Goal: Task Accomplishment & Management: Complete application form

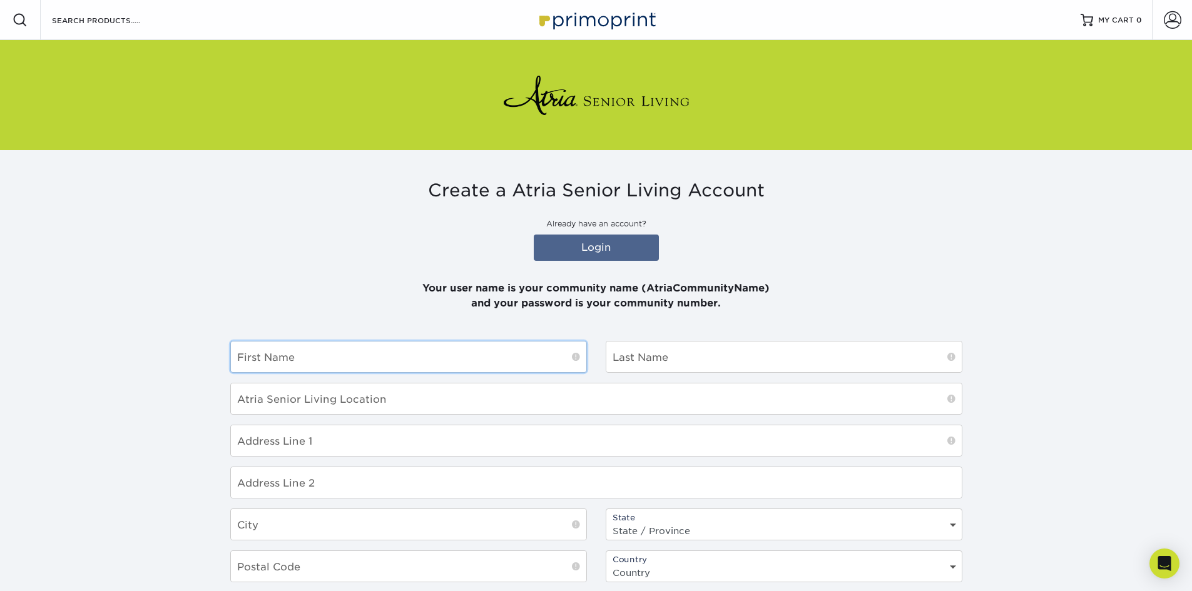
click at [319, 356] on input "text" at bounding box center [408, 357] width 355 height 31
type input "[PERSON_NAME]"
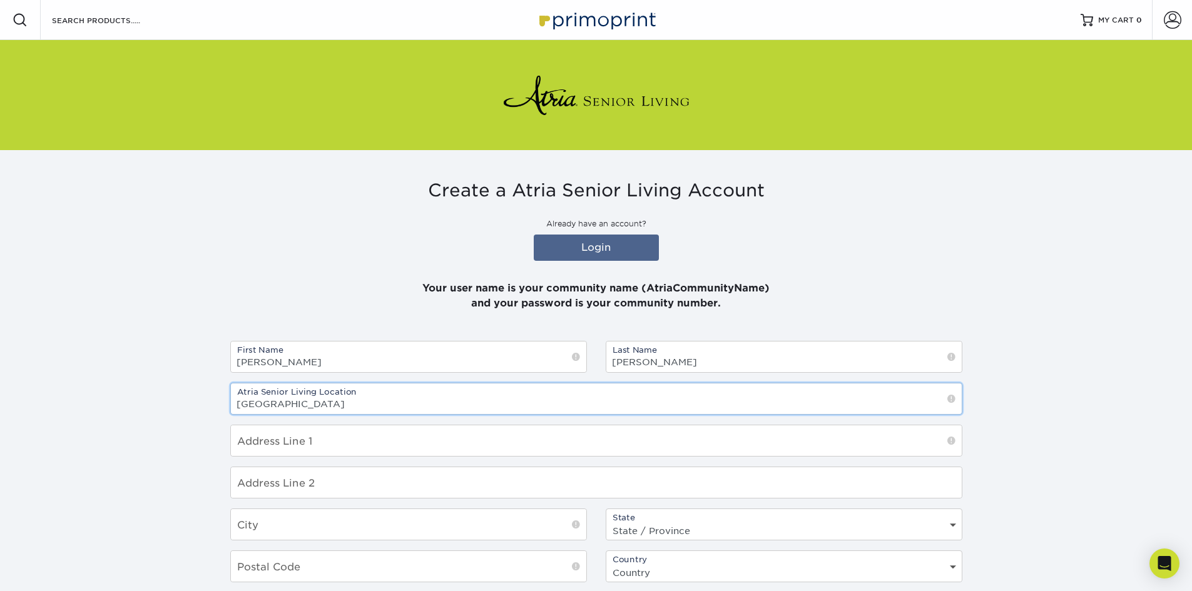
type input "[GEOGRAPHIC_DATA]"
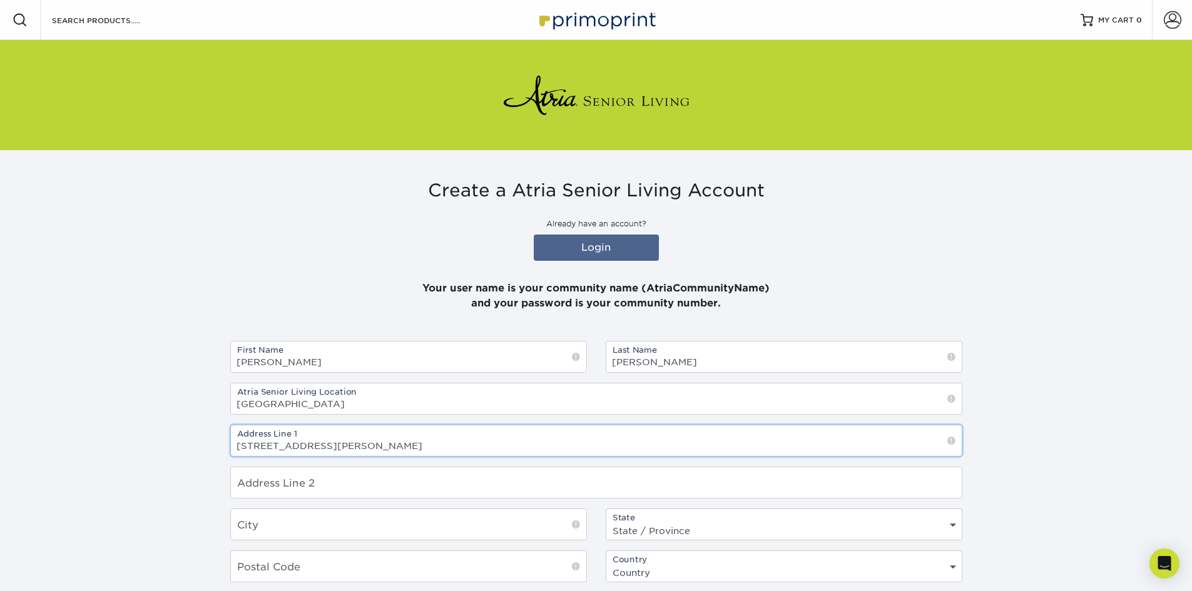
type input "[STREET_ADDRESS][PERSON_NAME]"
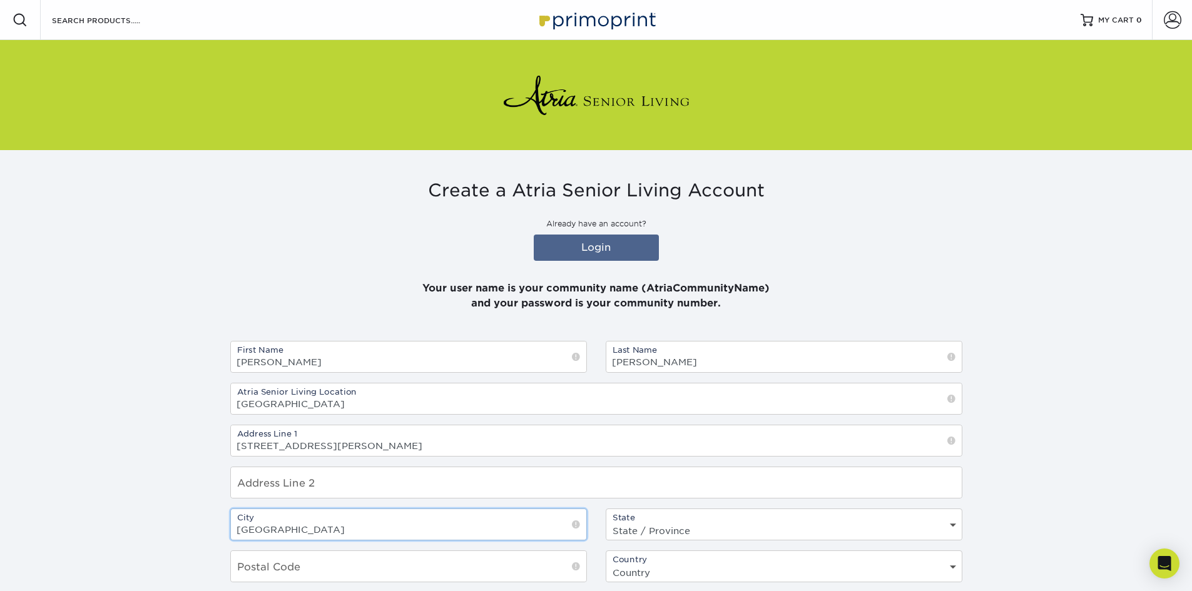
type input "[GEOGRAPHIC_DATA]"
select select "CT"
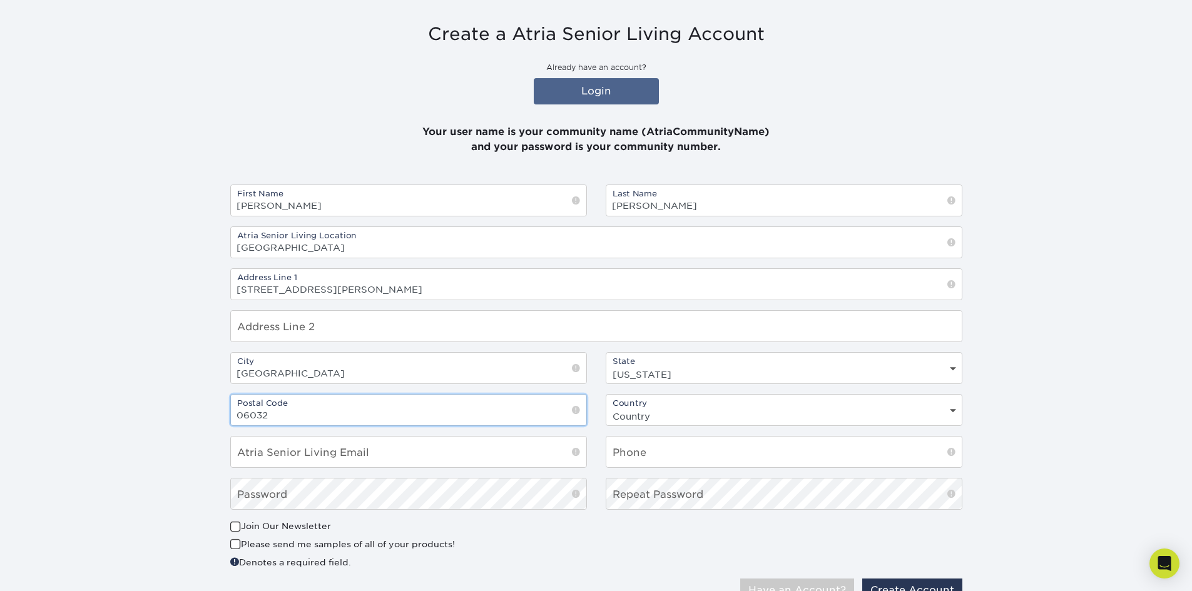
scroll to position [188, 0]
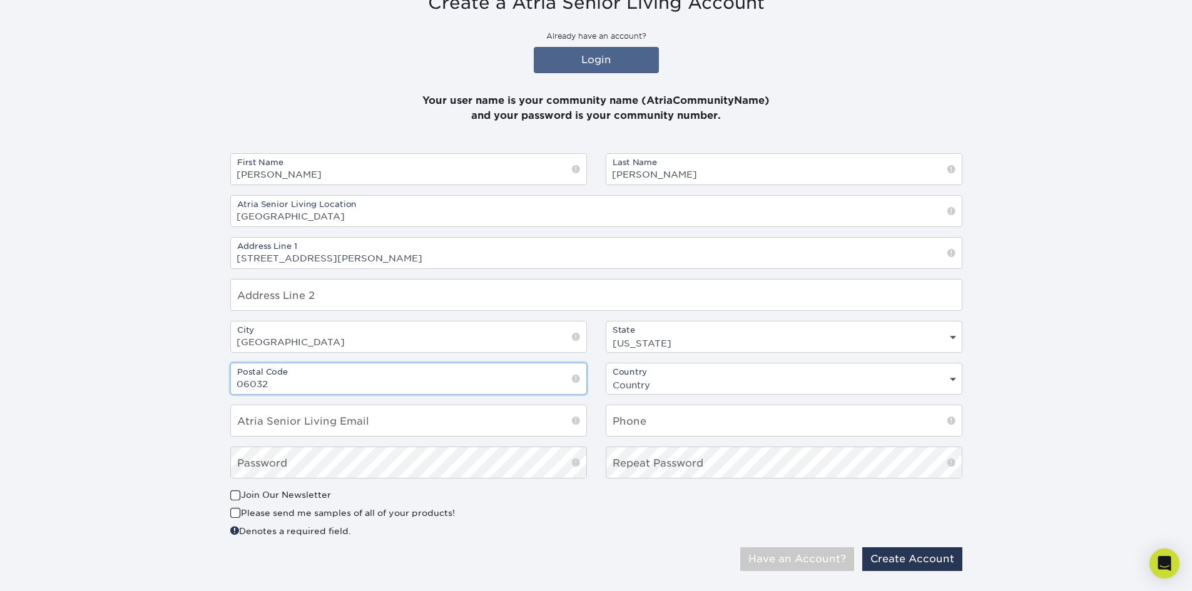
type input "06032"
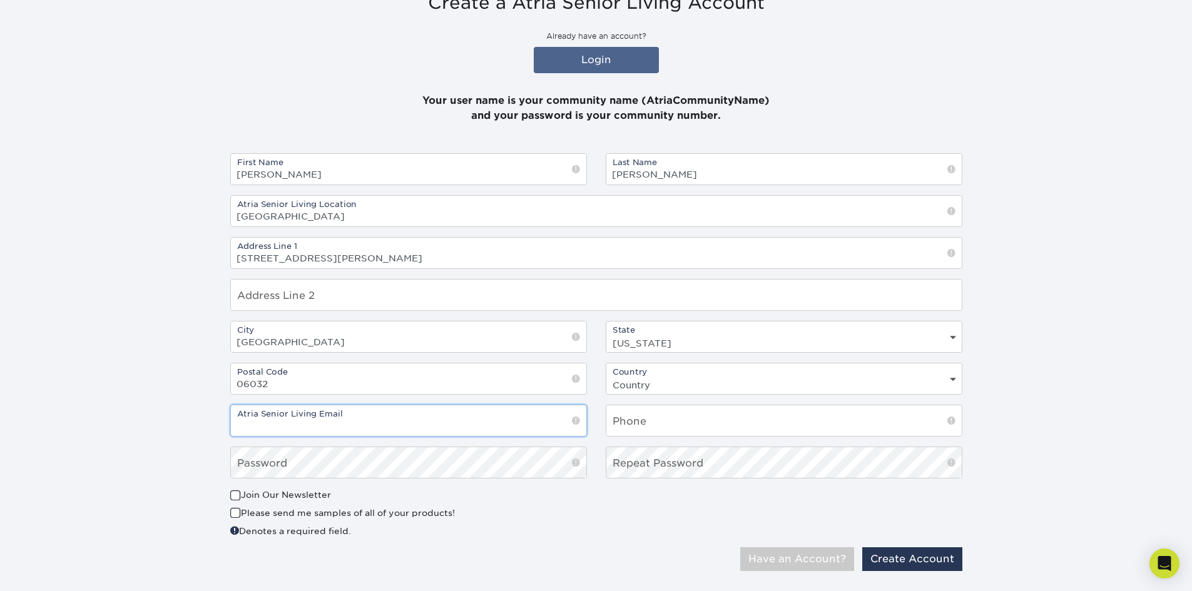
click at [390, 423] on input "email" at bounding box center [408, 420] width 355 height 31
type input "[PERSON_NAME][EMAIL_ADDRESS][PERSON_NAME][DOMAIN_NAME]"
click at [951, 380] on select "Country United States Canada" at bounding box center [783, 385] width 355 height 18
select select "US"
click at [606, 376] on select "Country United States Canada" at bounding box center [783, 385] width 355 height 18
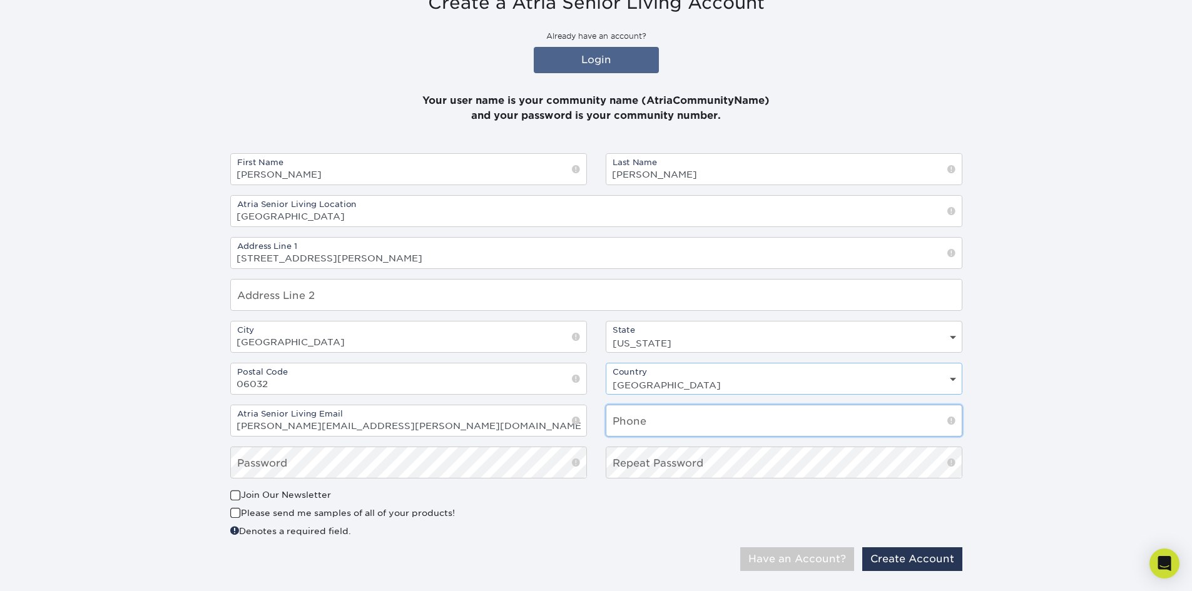
click at [656, 425] on input "text" at bounding box center [783, 420] width 355 height 31
click at [632, 427] on input "8606768626" at bounding box center [783, 420] width 355 height 31
type input "860.676.8626"
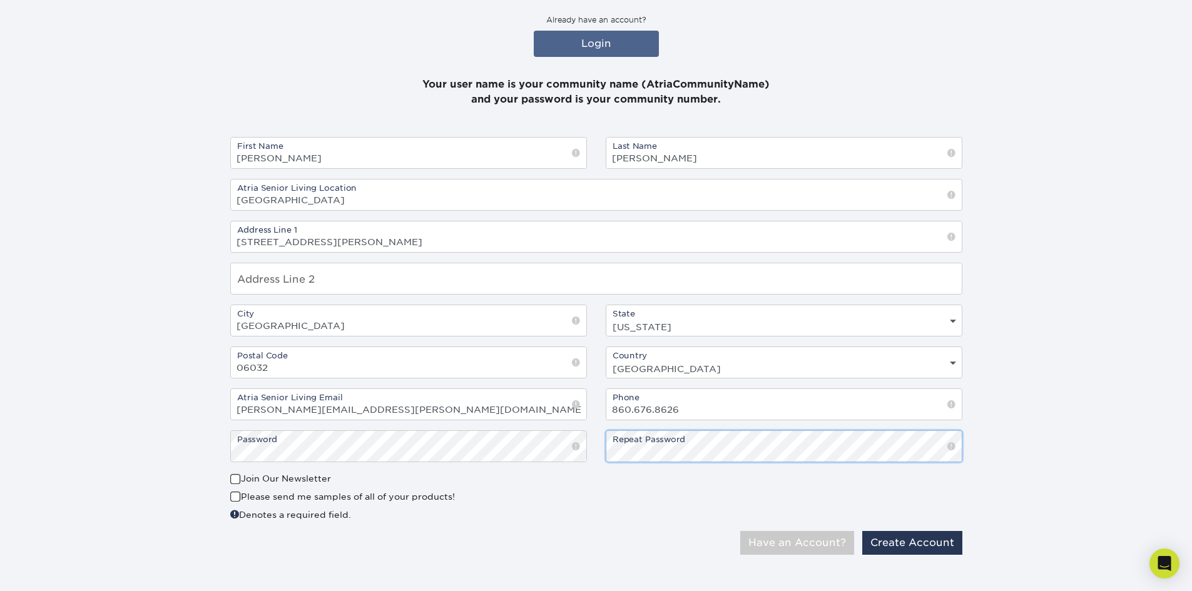
scroll to position [213, 0]
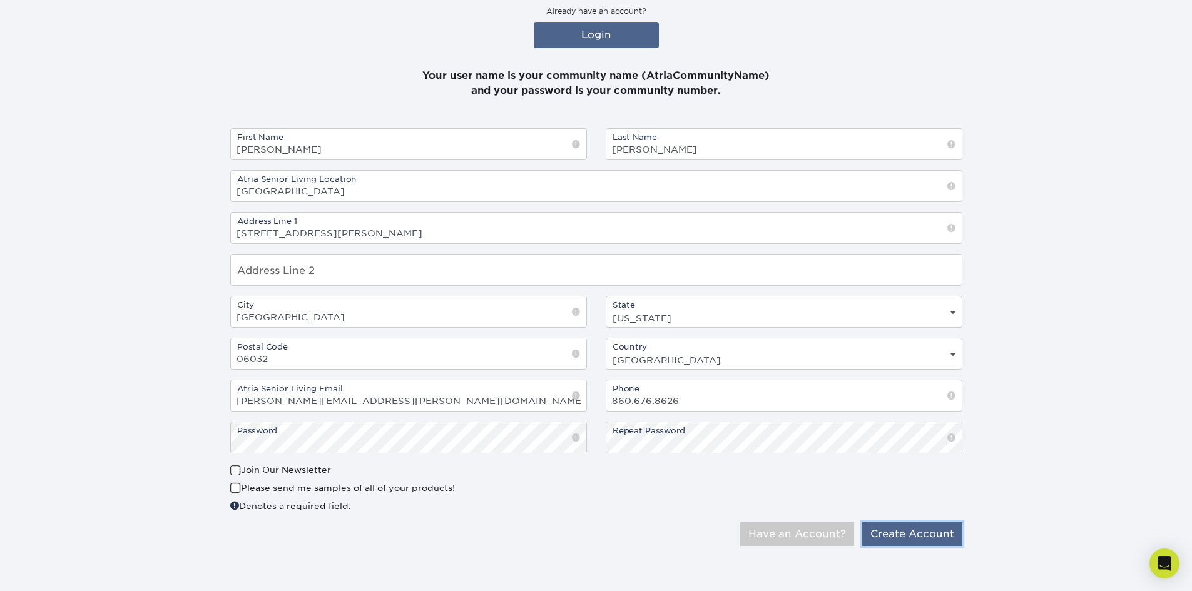
click at [914, 532] on button "Create Account" at bounding box center [912, 534] width 100 height 24
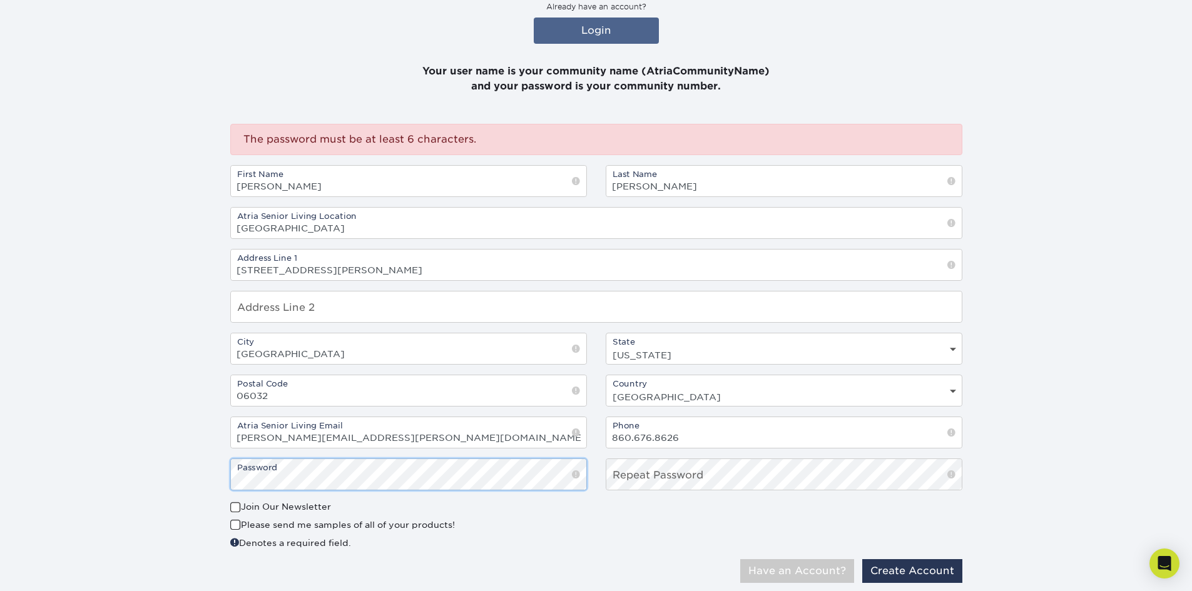
scroll to position [250, 0]
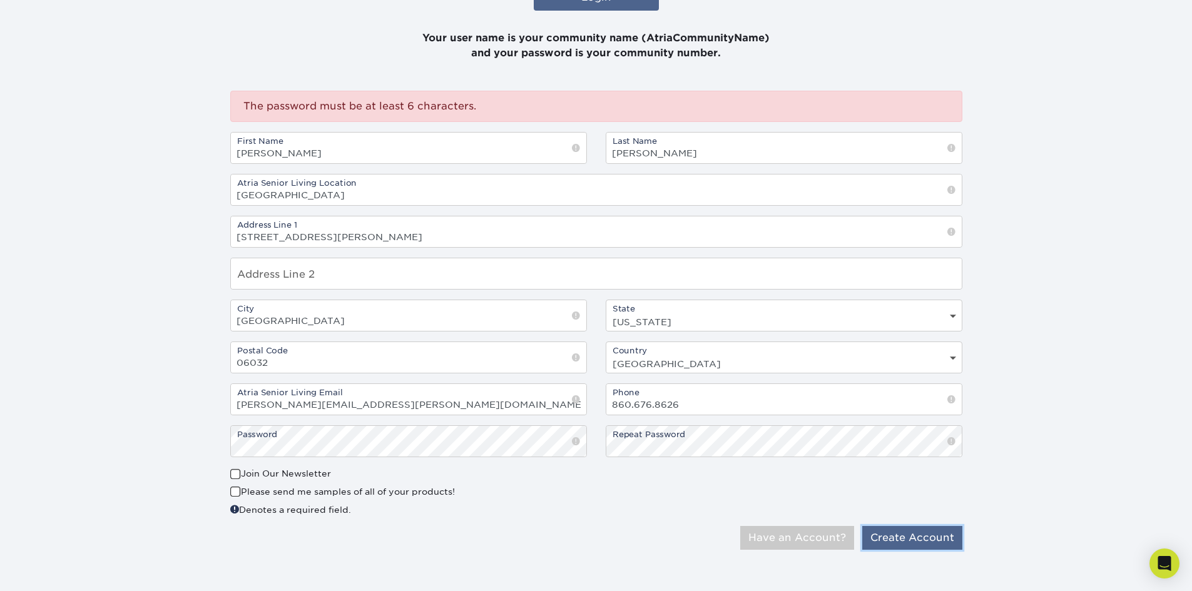
click at [911, 537] on button "Create Account" at bounding box center [912, 538] width 100 height 24
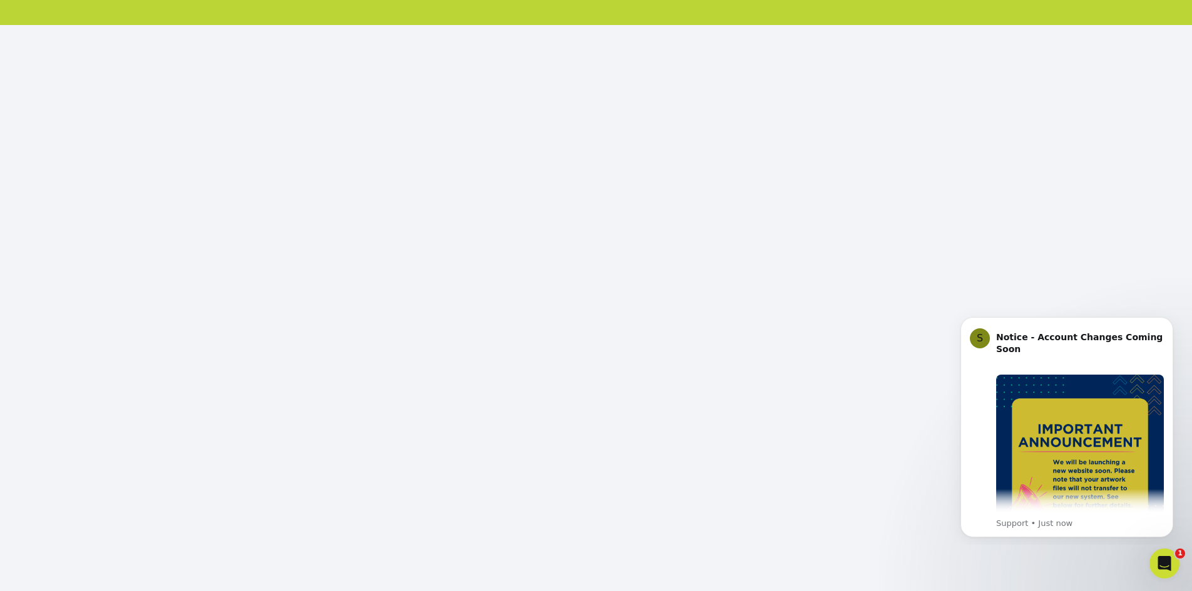
scroll to position [146, 0]
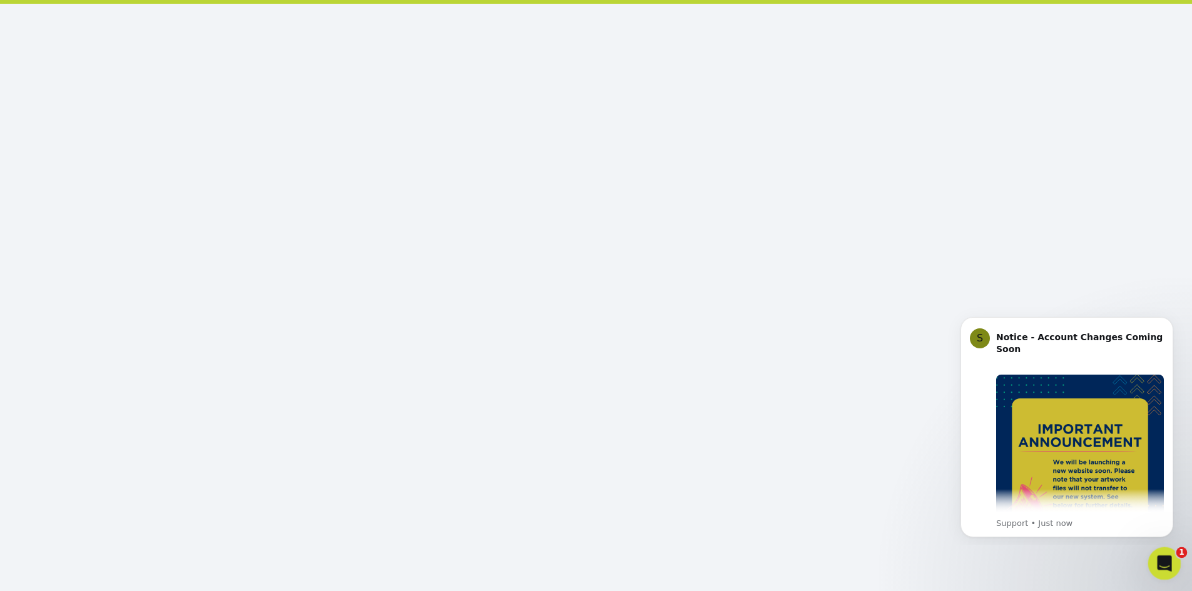
click at [1163, 560] on icon "Open Intercom Messenger" at bounding box center [1162, 562] width 9 height 10
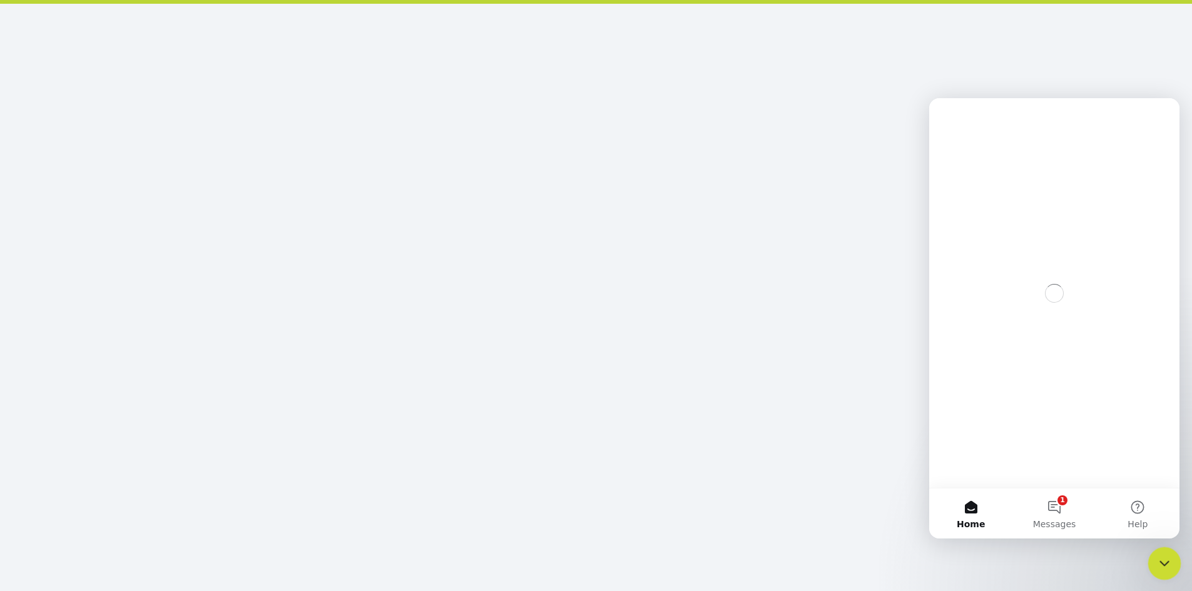
scroll to position [0, 0]
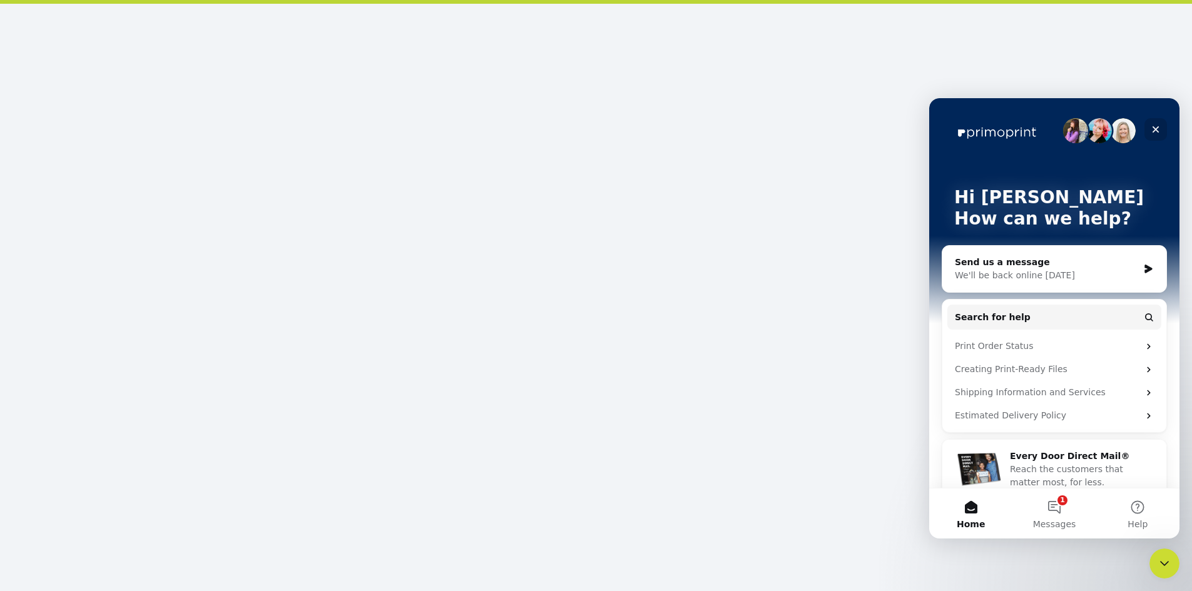
click at [1156, 127] on icon "Close" at bounding box center [1155, 129] width 10 height 10
